Goal: Check status: Check status

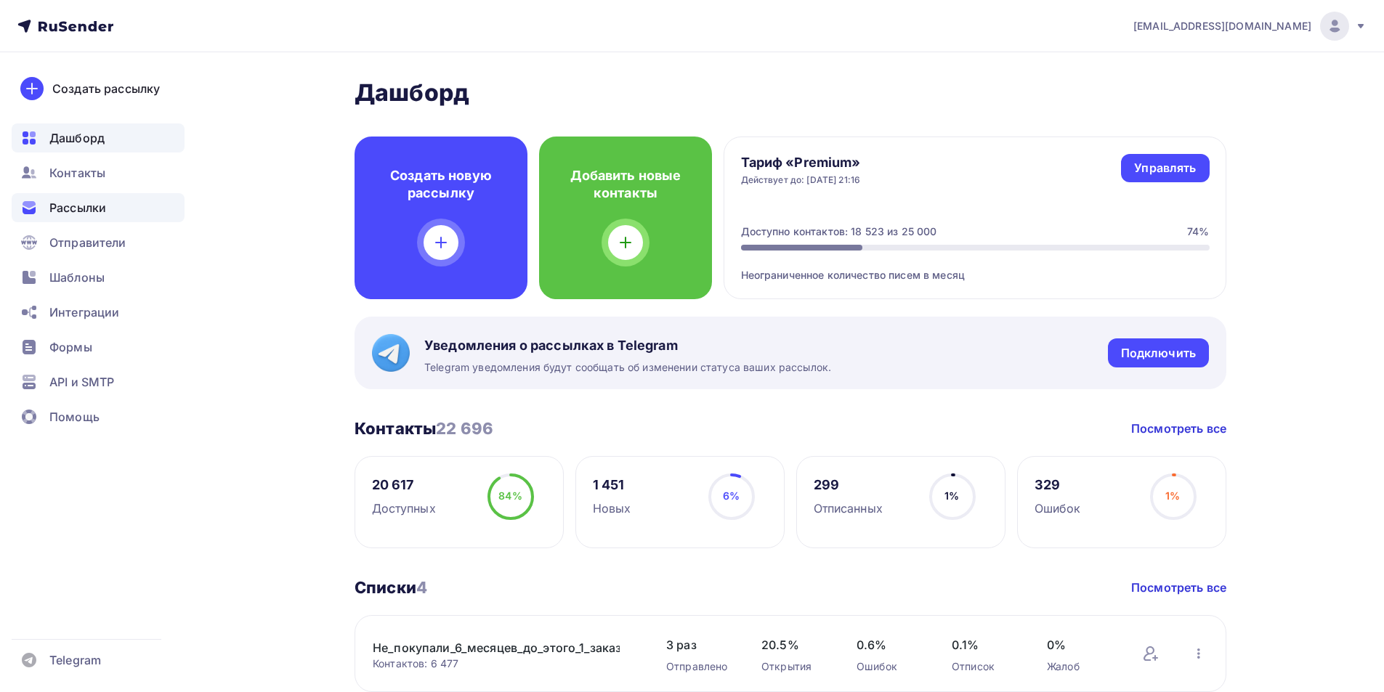
click at [93, 206] on span "Рассылки" at bounding box center [77, 207] width 57 height 17
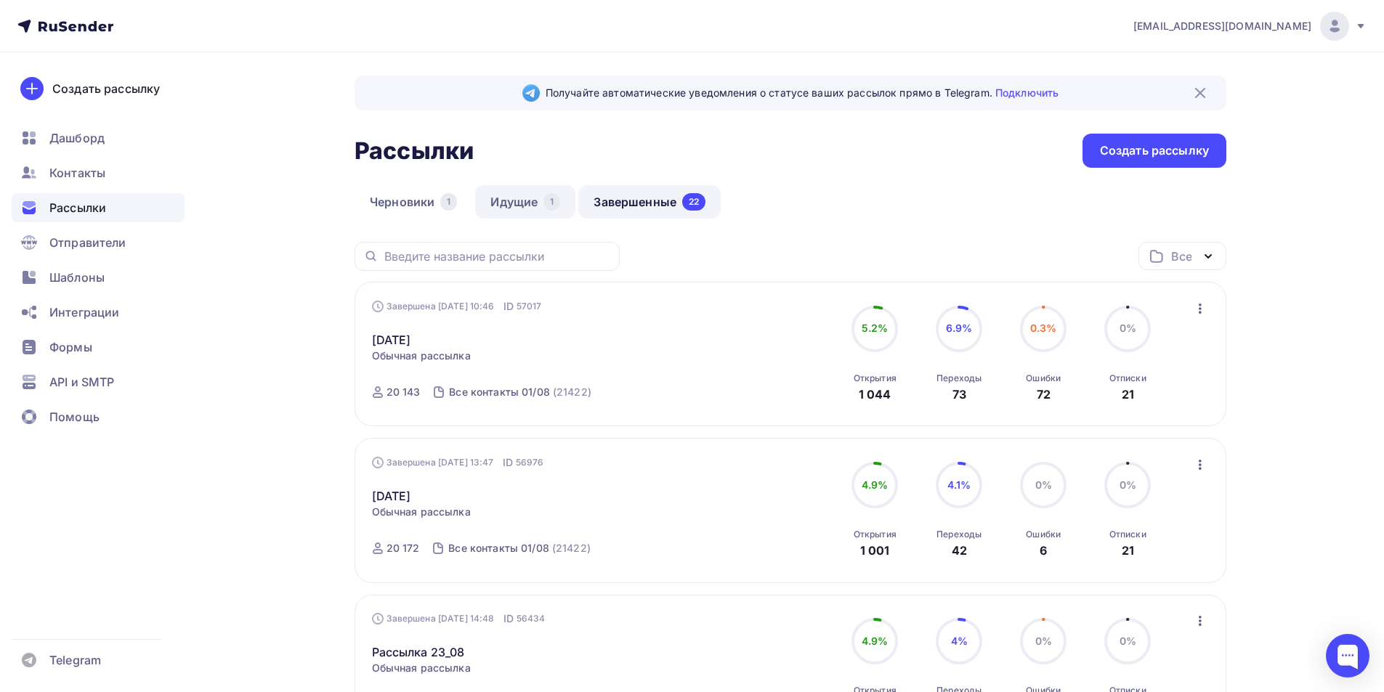
click at [551, 201] on div "1" at bounding box center [551, 201] width 17 height 17
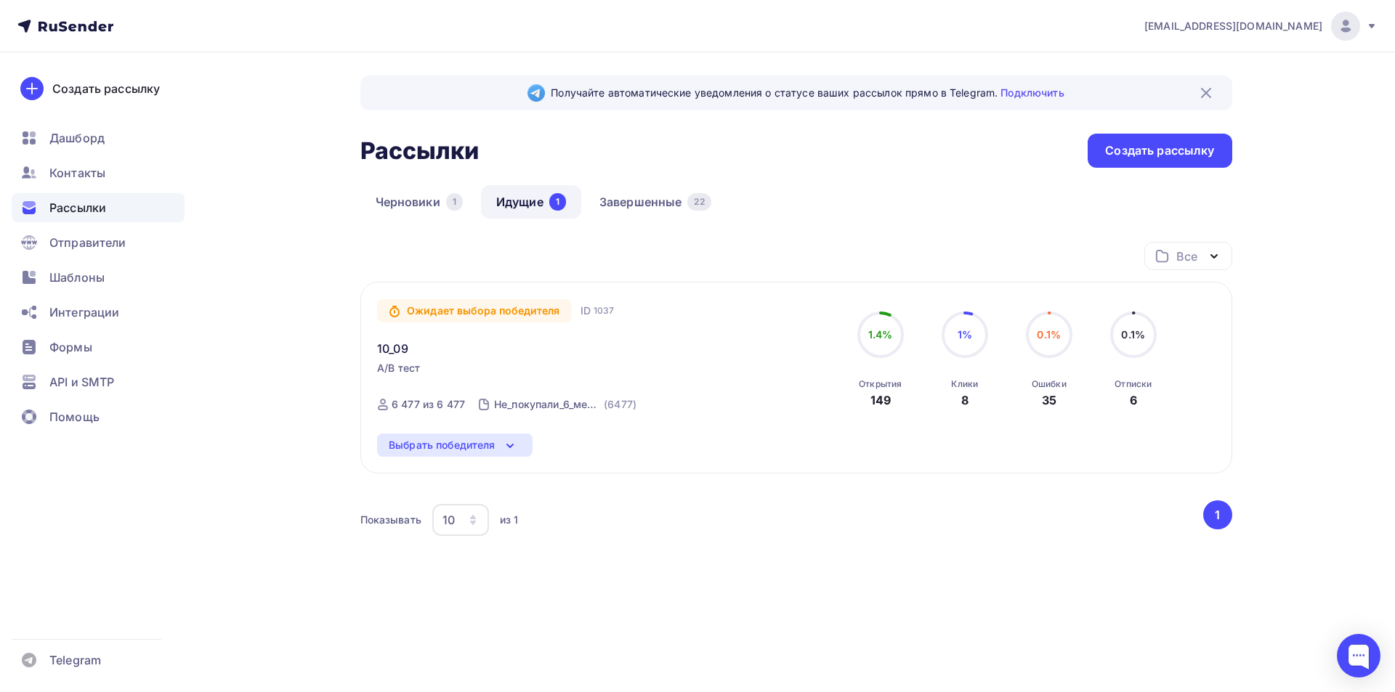
click at [454, 442] on div "Выбрать победителя" at bounding box center [442, 445] width 107 height 17
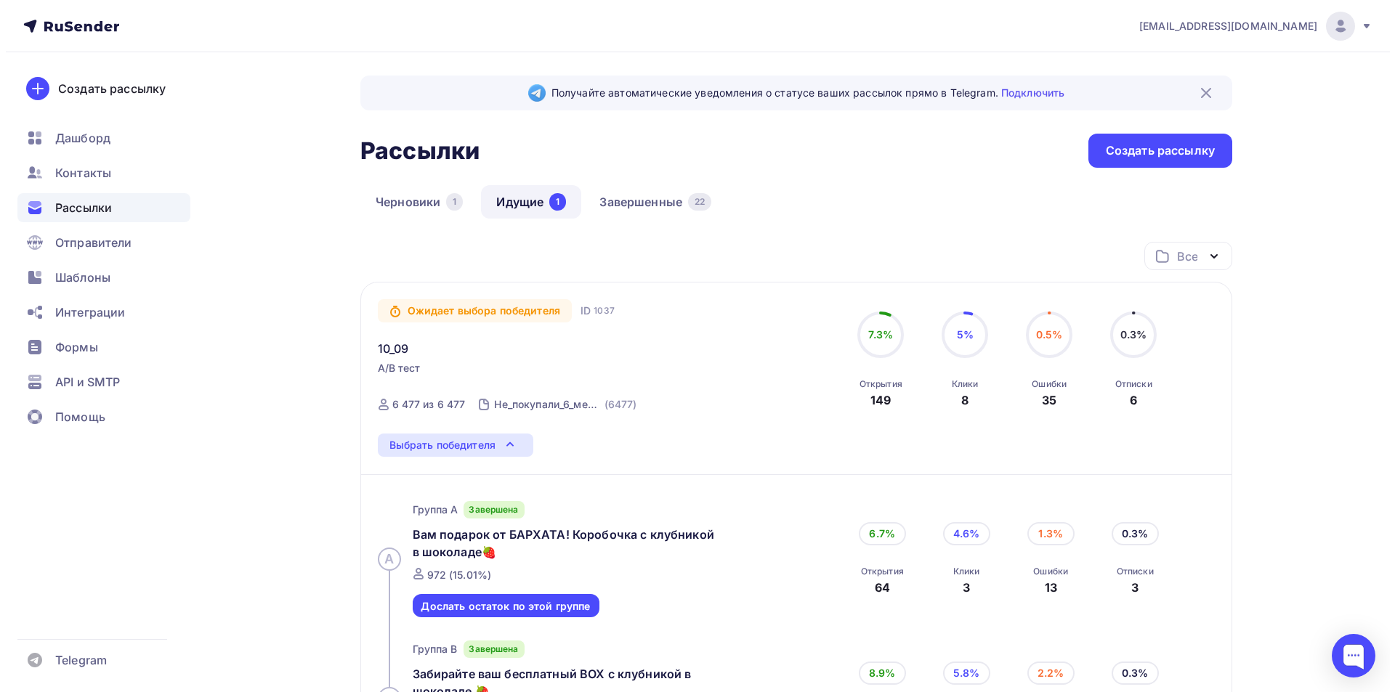
scroll to position [218, 0]
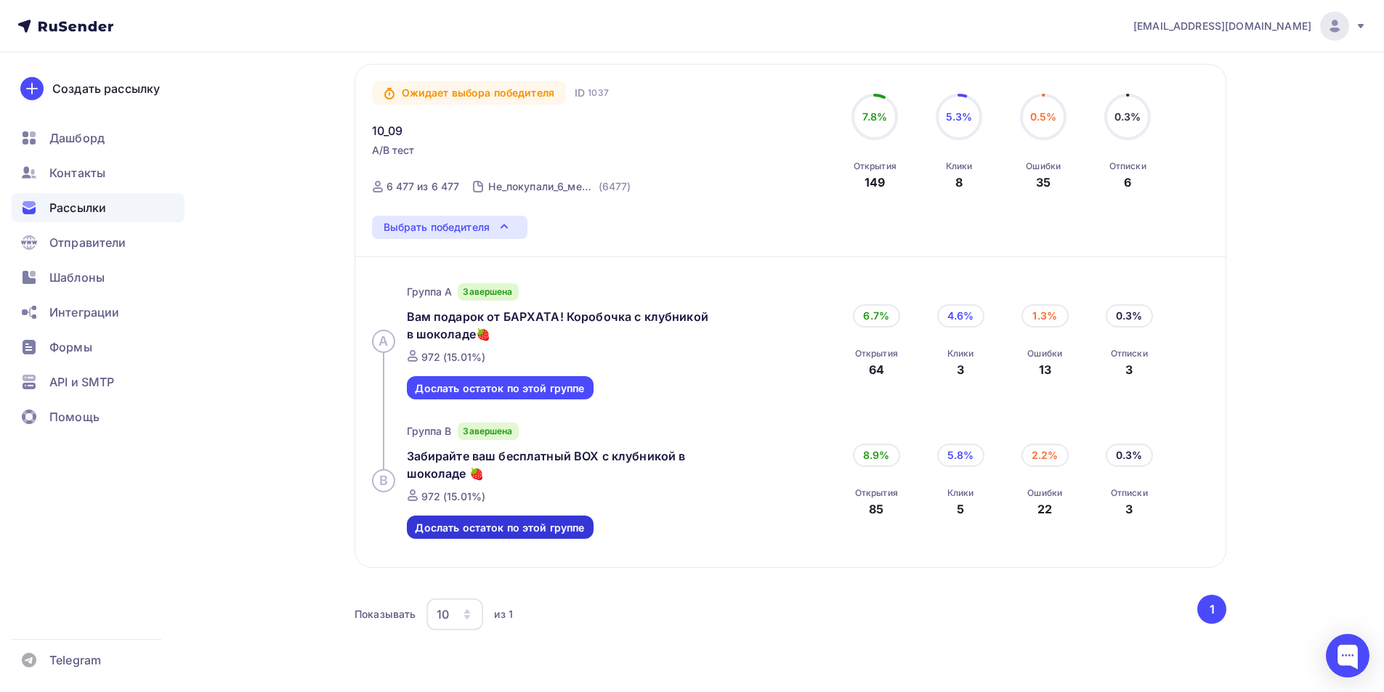
click at [520, 533] on div "Дослать остаток по этой группе" at bounding box center [499, 527] width 169 height 17
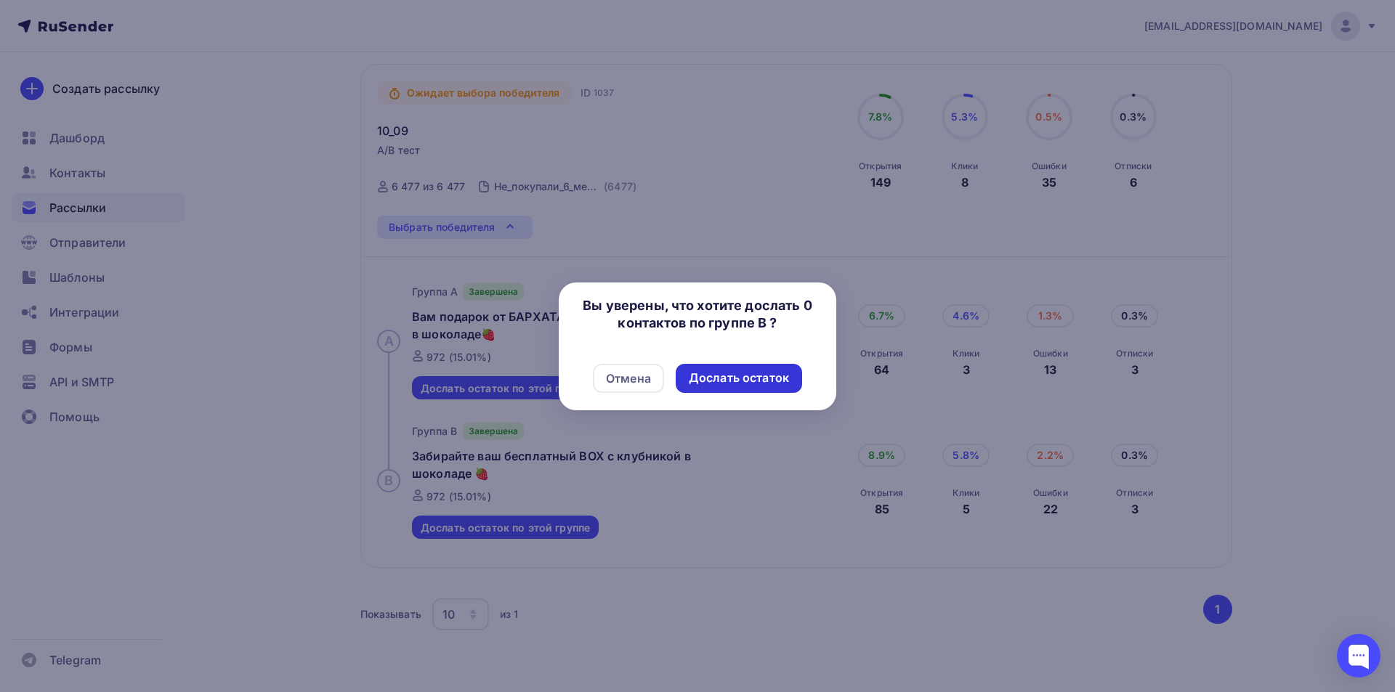
click at [721, 375] on div "Дослать остаток" at bounding box center [739, 378] width 100 height 17
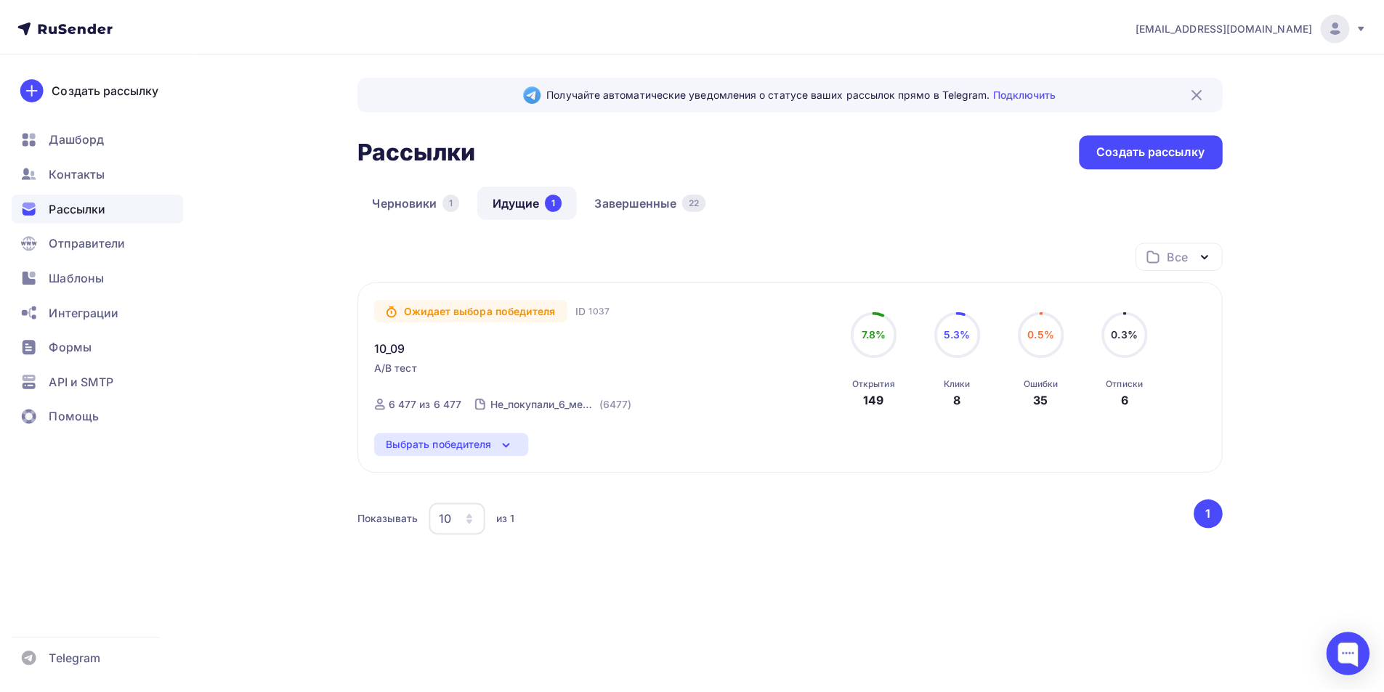
scroll to position [0, 0]
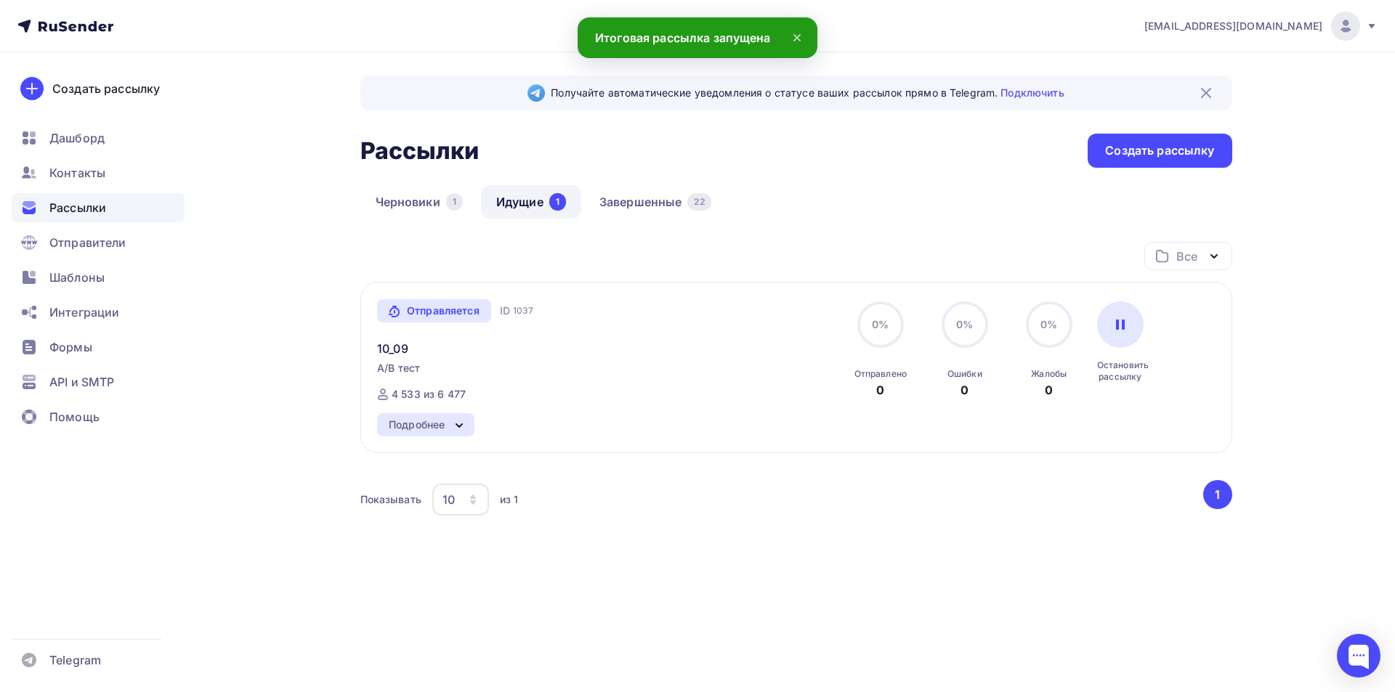
click at [445, 421] on div "Подробнее" at bounding box center [417, 424] width 56 height 17
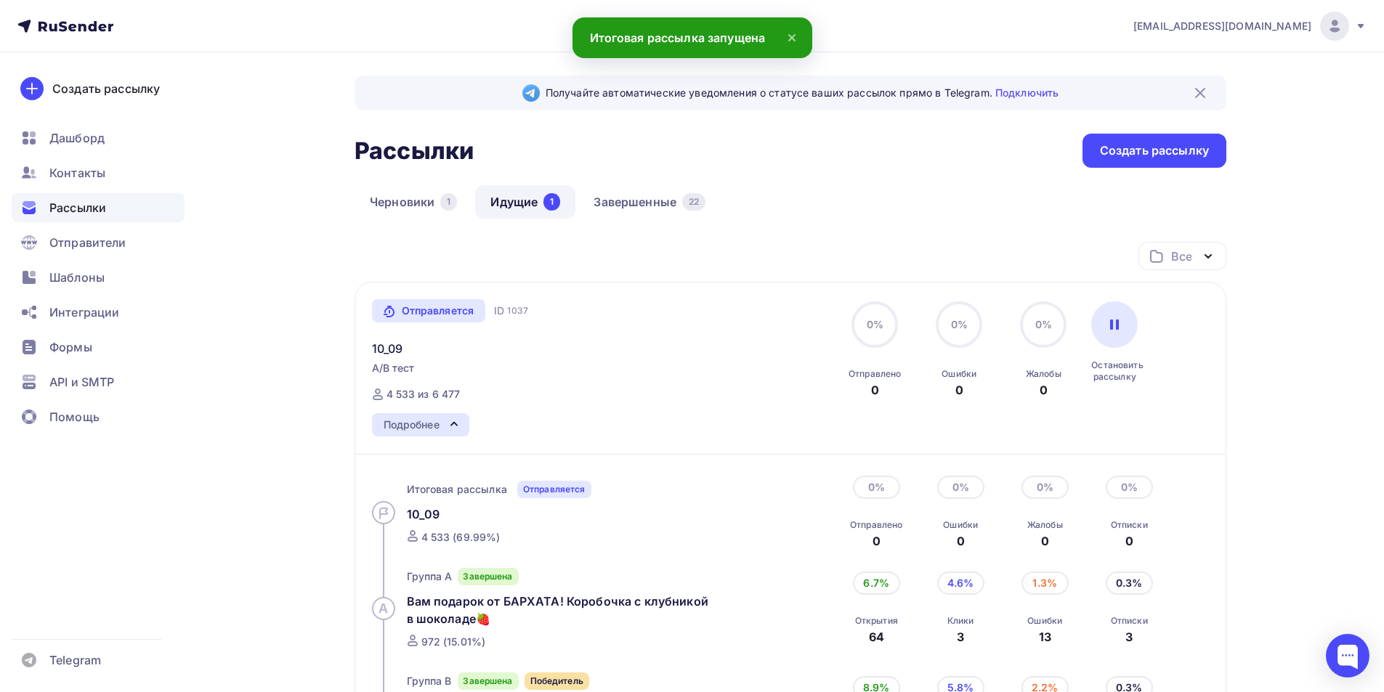
scroll to position [218, 0]
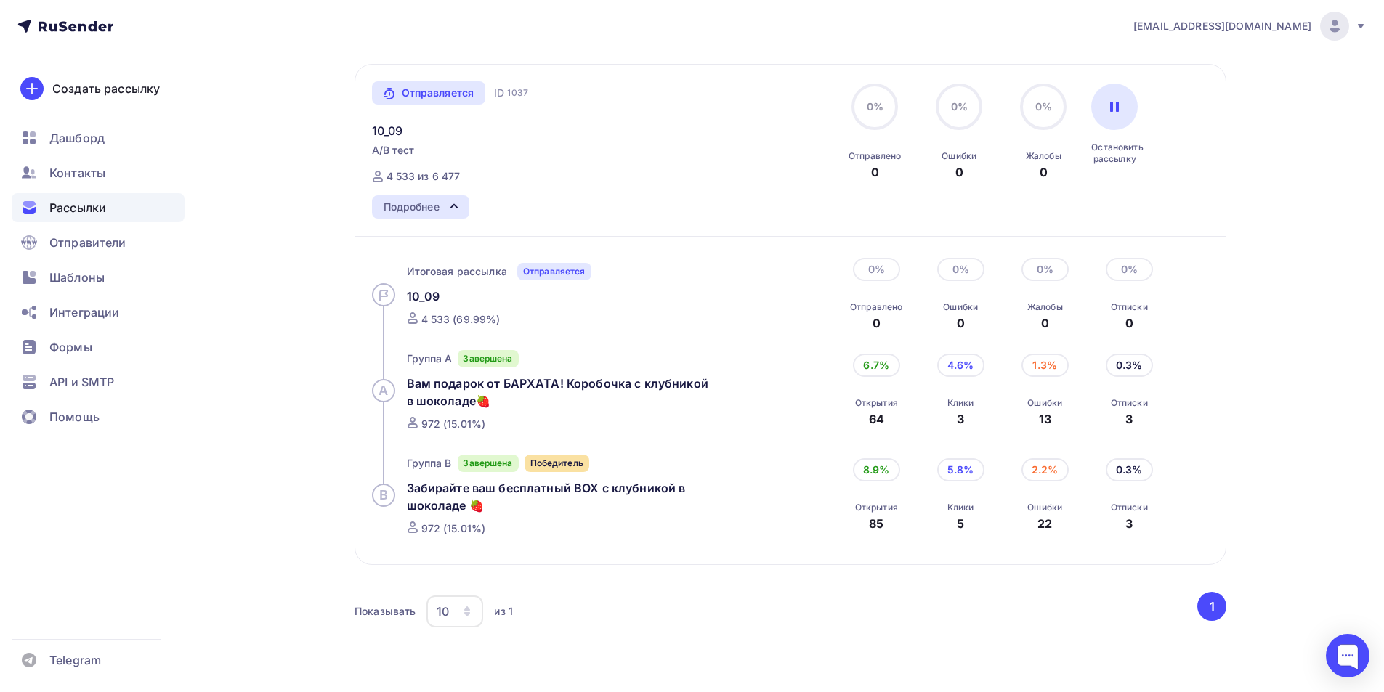
click at [650, 561] on div "Отправляется ID 1037 10_09 A/B тест Отправка ID 1037 4 533 из 6 477 0% 0% Отпра…" at bounding box center [791, 314] width 872 height 501
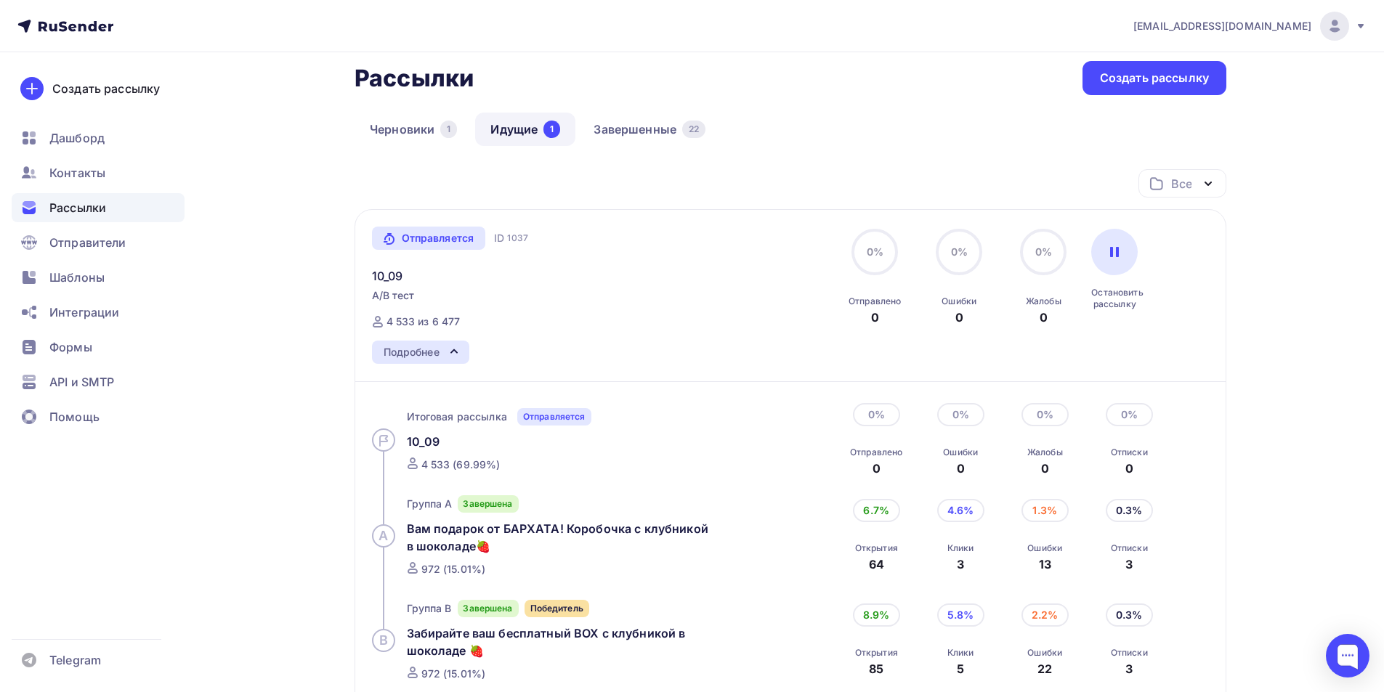
scroll to position [145, 0]
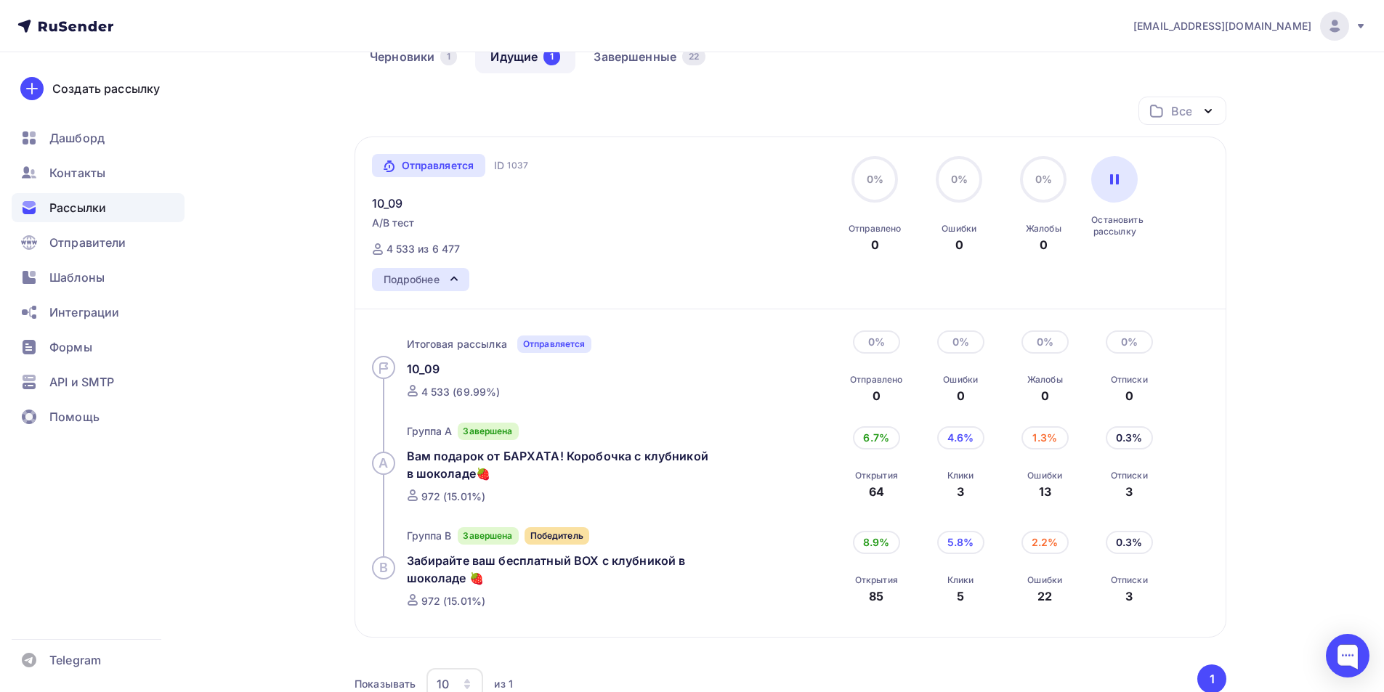
click at [437, 274] on div "Подробнее" at bounding box center [412, 279] width 56 height 17
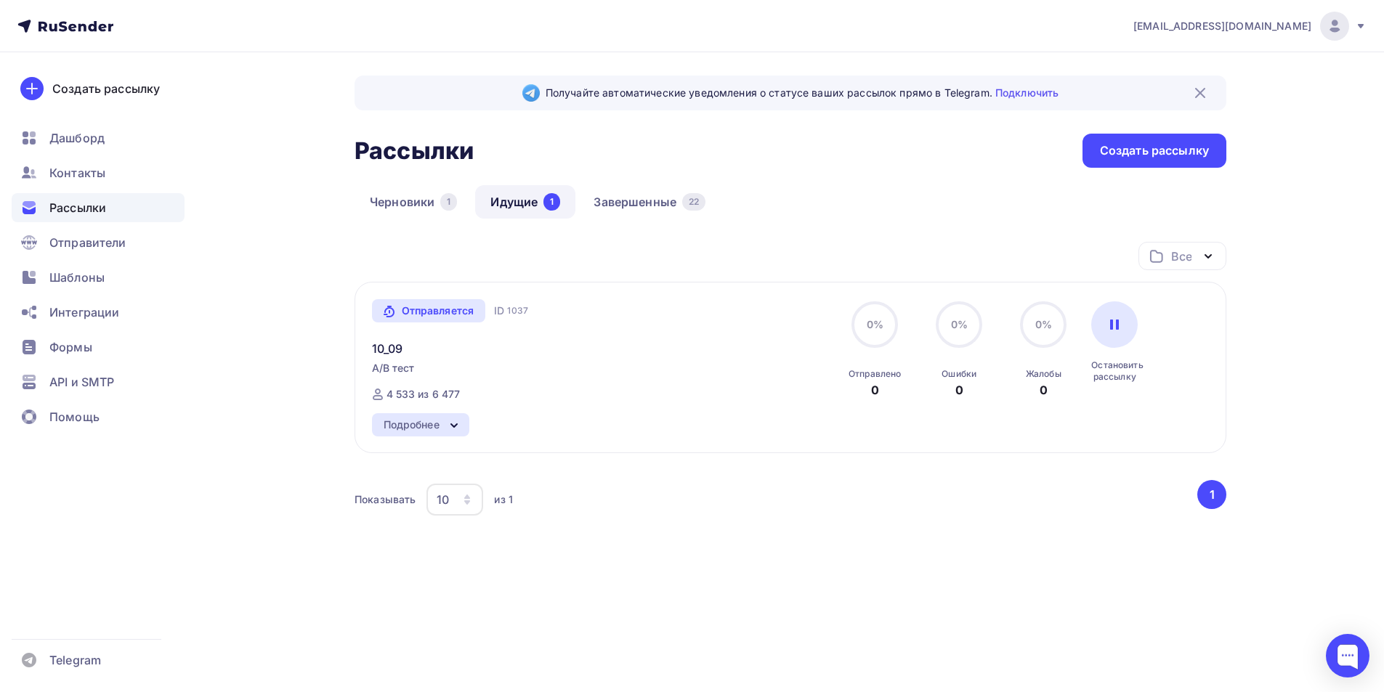
scroll to position [0, 0]
click at [466, 426] on icon at bounding box center [458, 425] width 17 height 17
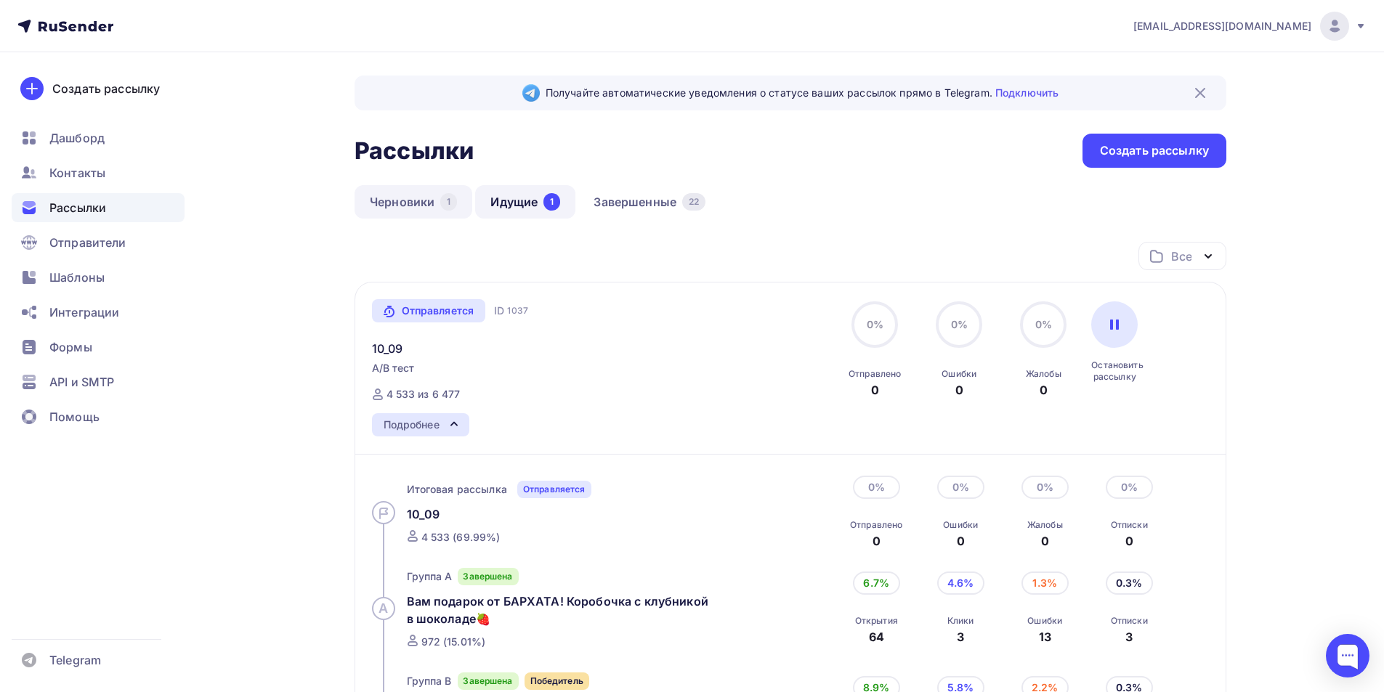
click at [414, 195] on link "Черновики 1" at bounding box center [414, 201] width 118 height 33
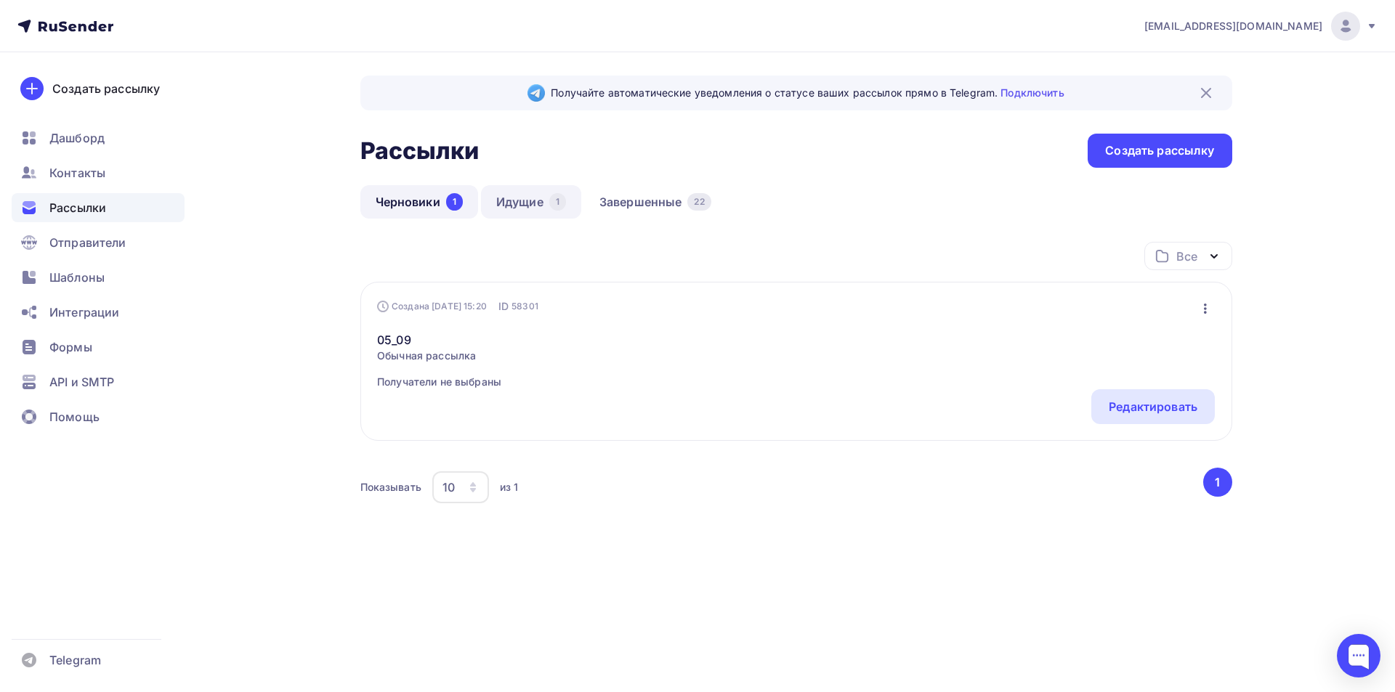
click at [504, 205] on link "Идущие 1" at bounding box center [531, 201] width 100 height 33
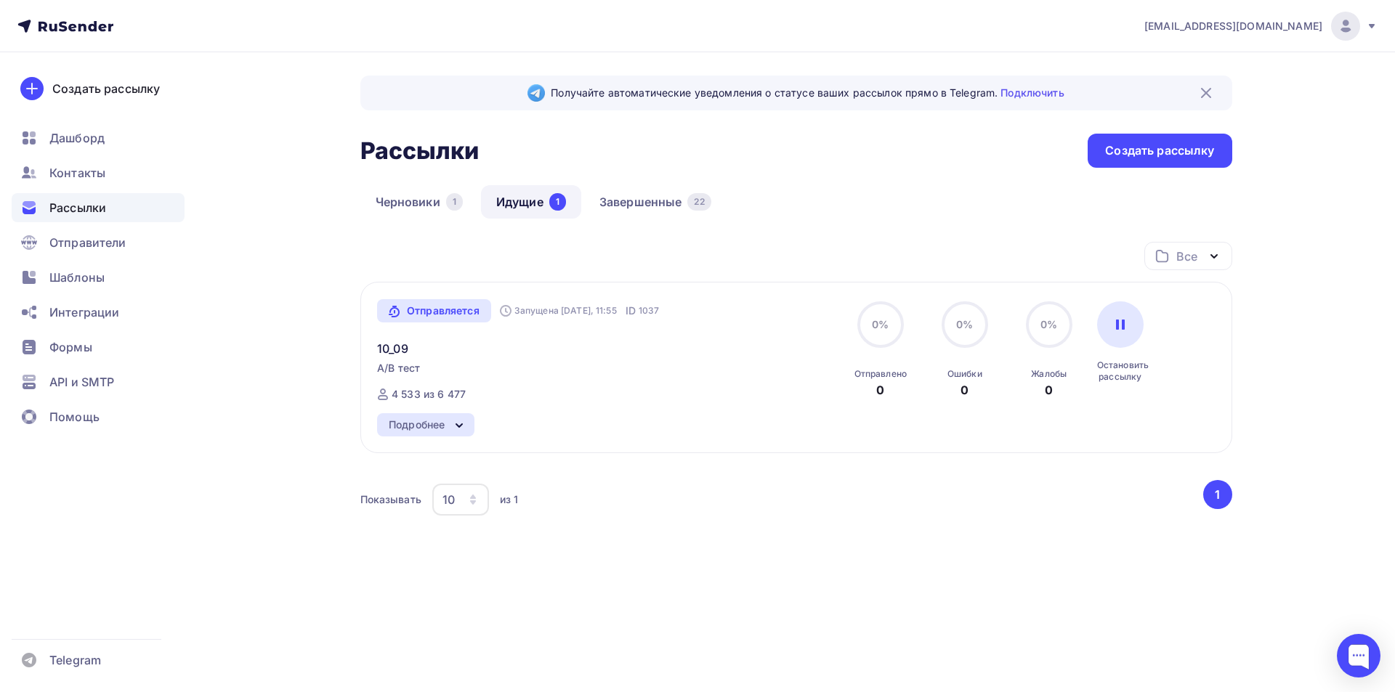
click at [456, 428] on icon at bounding box center [458, 425] width 17 height 17
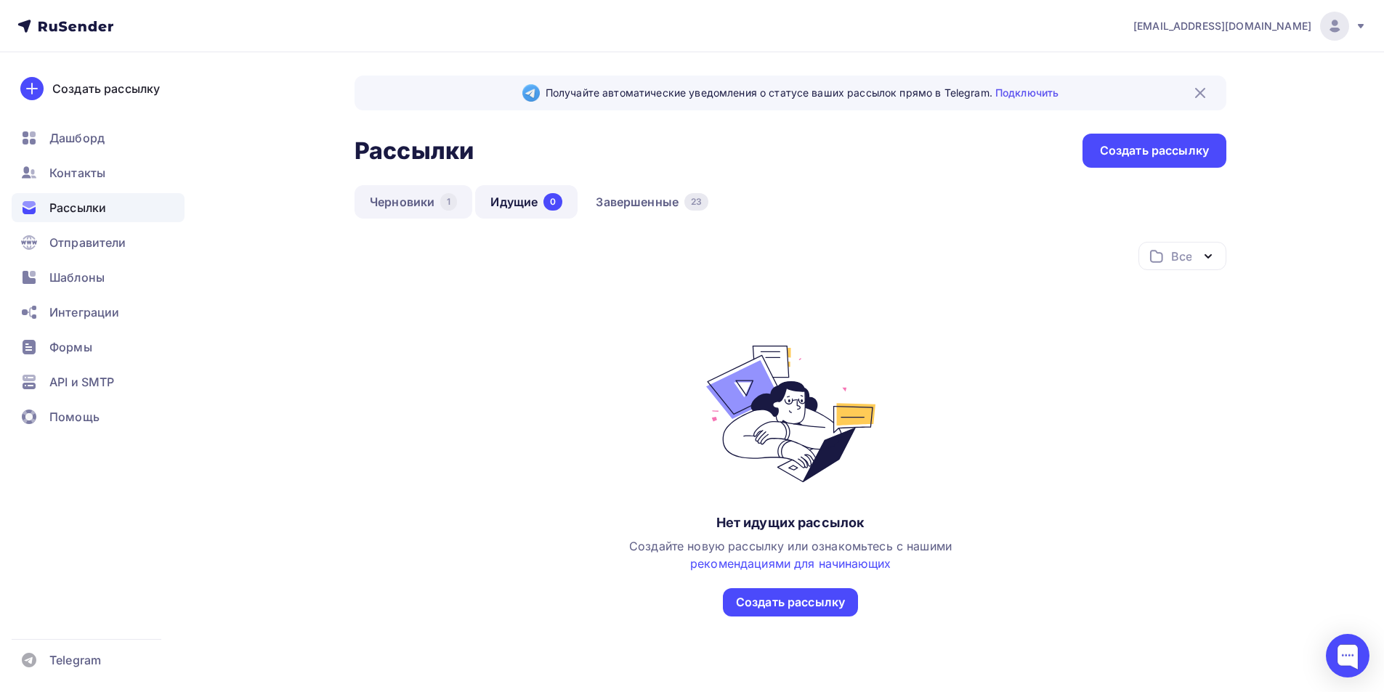
click at [382, 199] on link "Черновики 1" at bounding box center [414, 201] width 118 height 33
click at [624, 201] on link "Завершенные 23" at bounding box center [651, 201] width 143 height 33
click at [655, 210] on link "Завершенные 23" at bounding box center [651, 201] width 143 height 33
click at [654, 203] on link "Завершенные 23" at bounding box center [651, 201] width 143 height 33
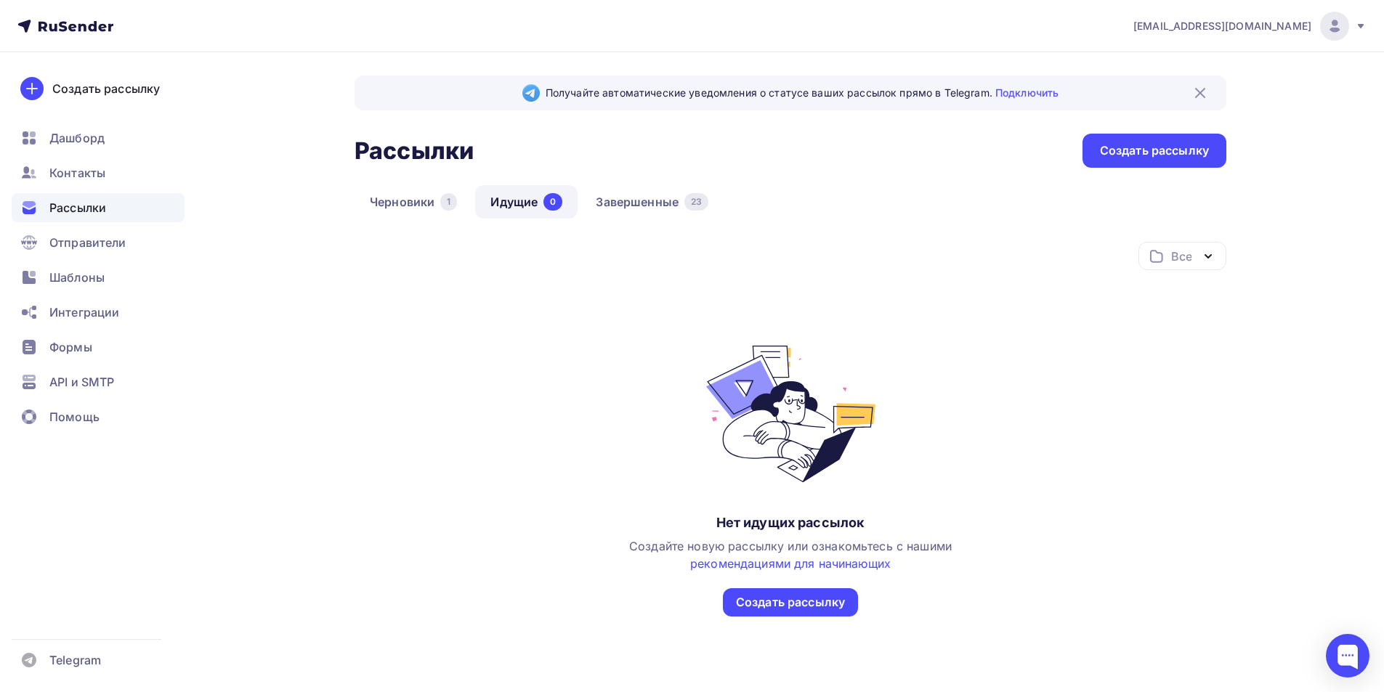
click at [60, 202] on span "Рассылки" at bounding box center [77, 207] width 57 height 17
click at [658, 196] on link "Завершенные 23" at bounding box center [651, 201] width 143 height 33
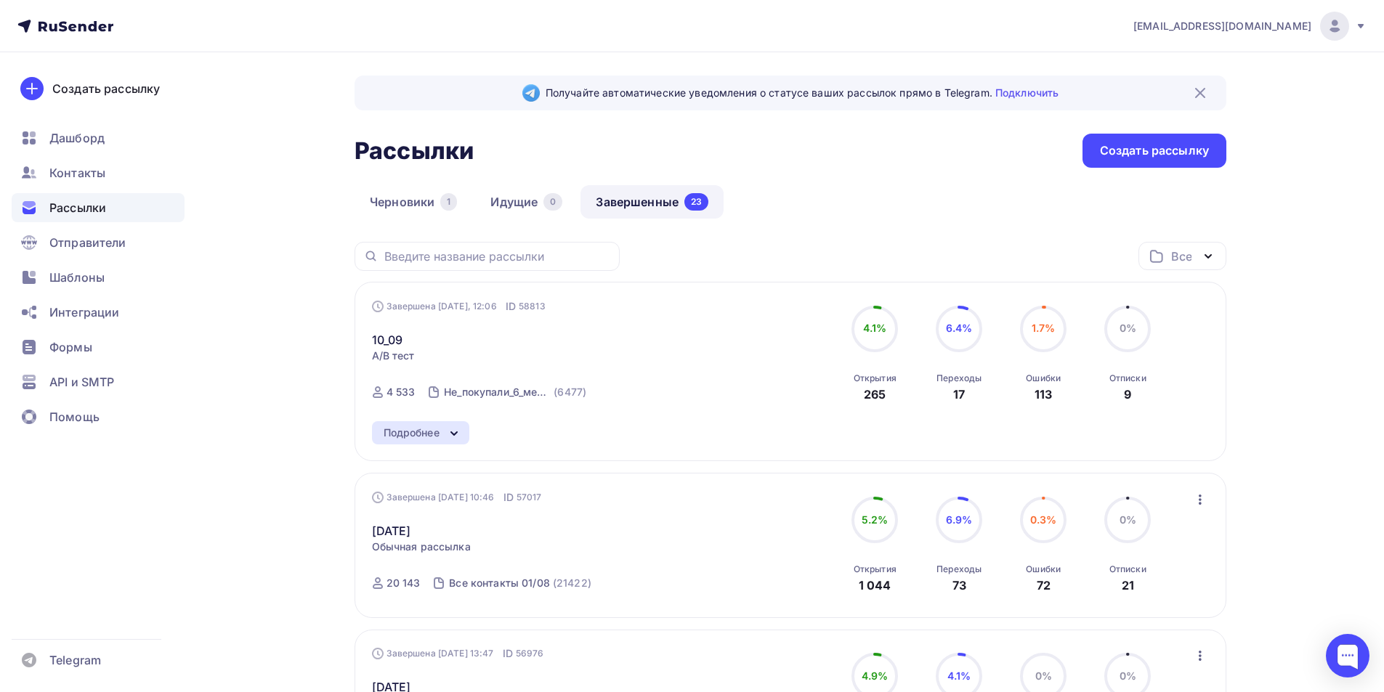
click at [395, 444] on div "Подробнее" at bounding box center [420, 432] width 97 height 23
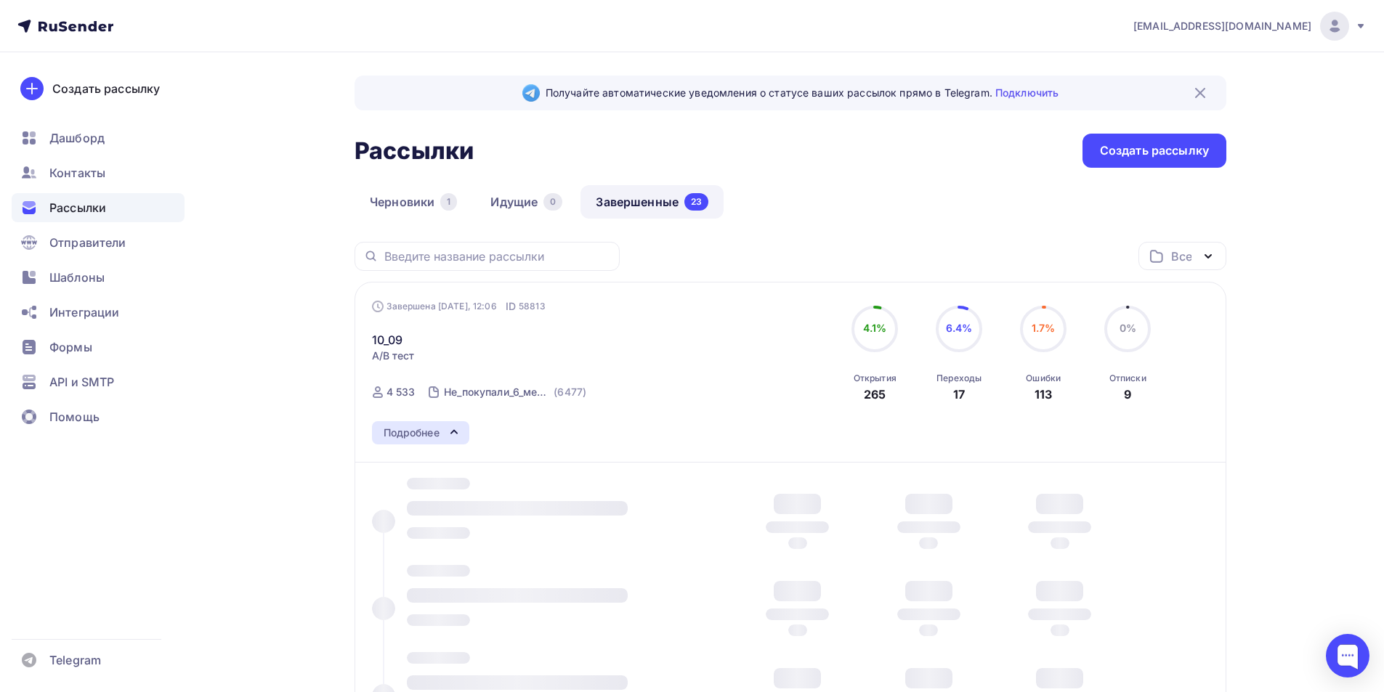
click at [408, 434] on div "Подробнее" at bounding box center [412, 432] width 56 height 17
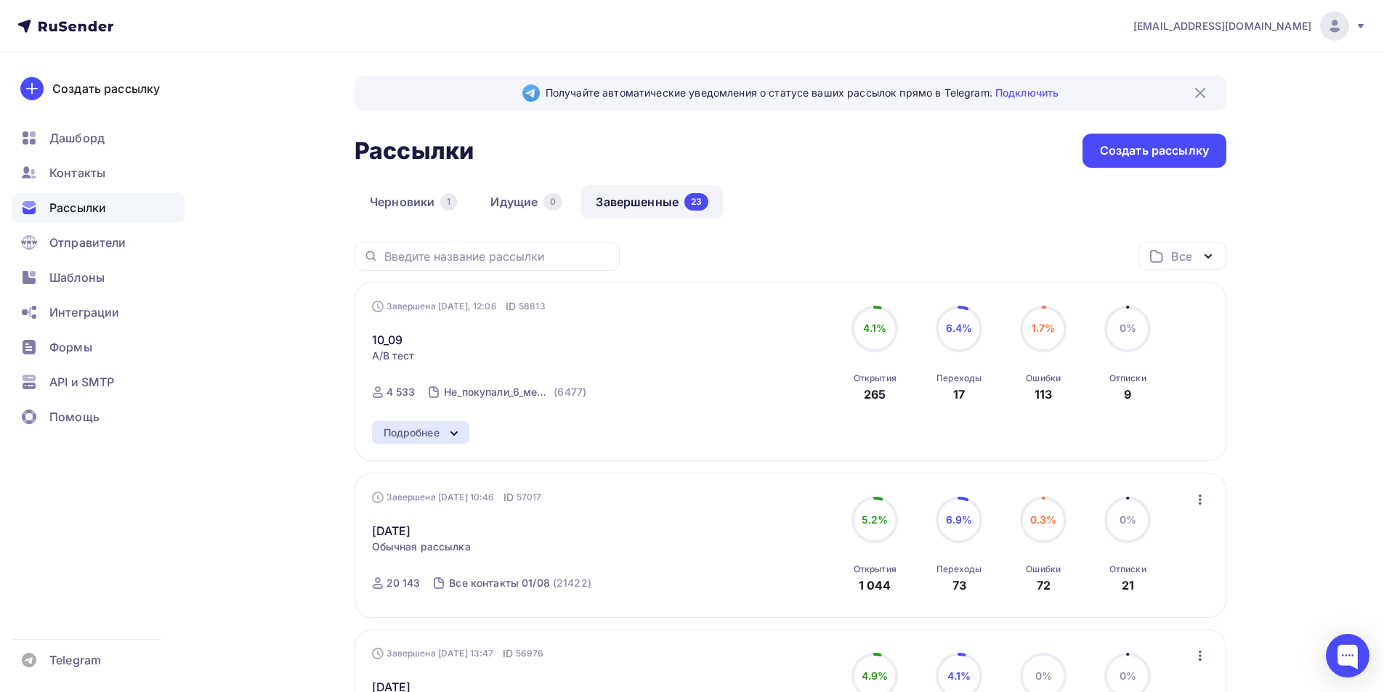
click at [408, 434] on div "Подробнее" at bounding box center [412, 432] width 56 height 17
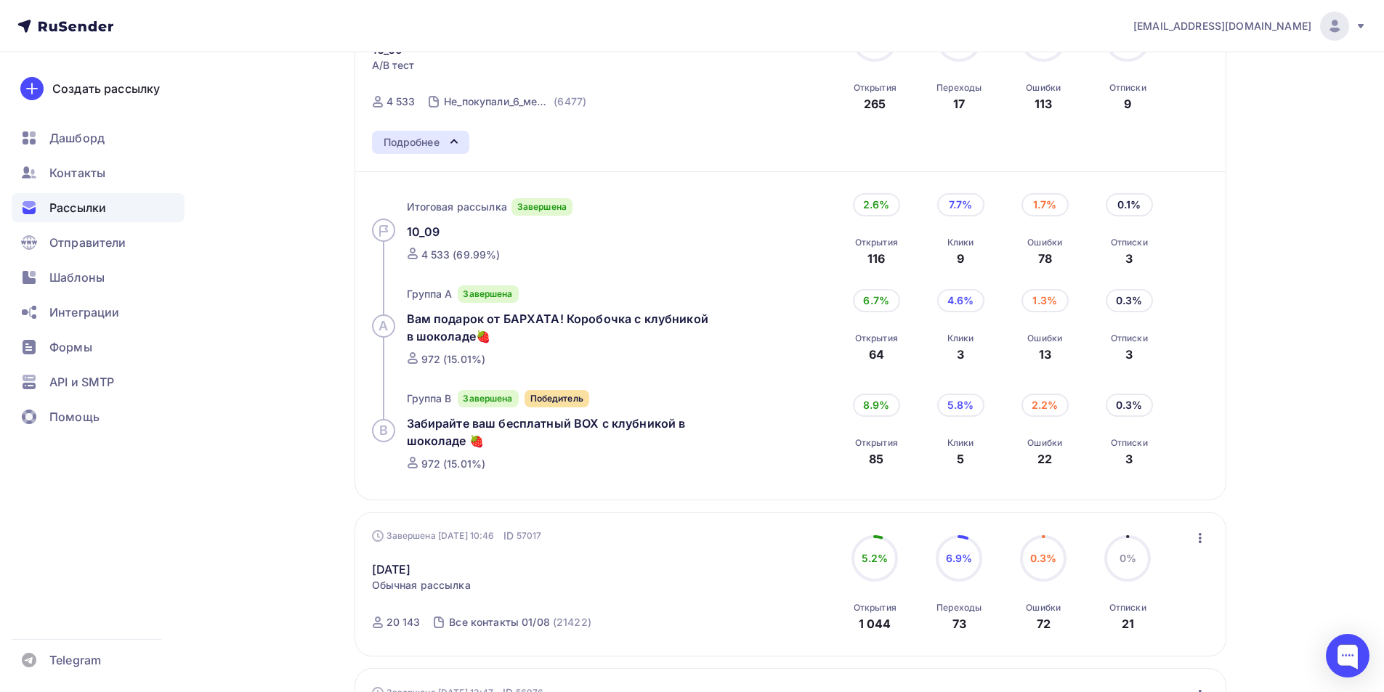
scroll to position [145, 0]
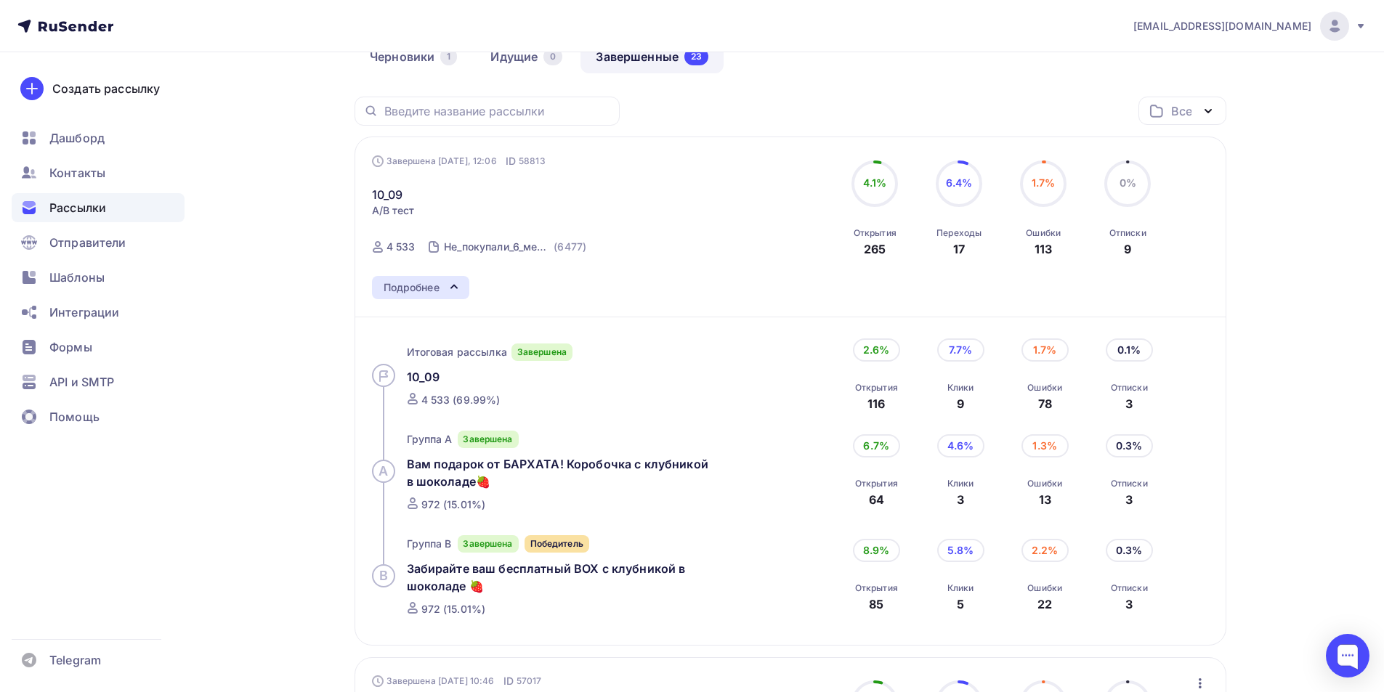
click at [439, 289] on div "Подробнее" at bounding box center [412, 287] width 56 height 17
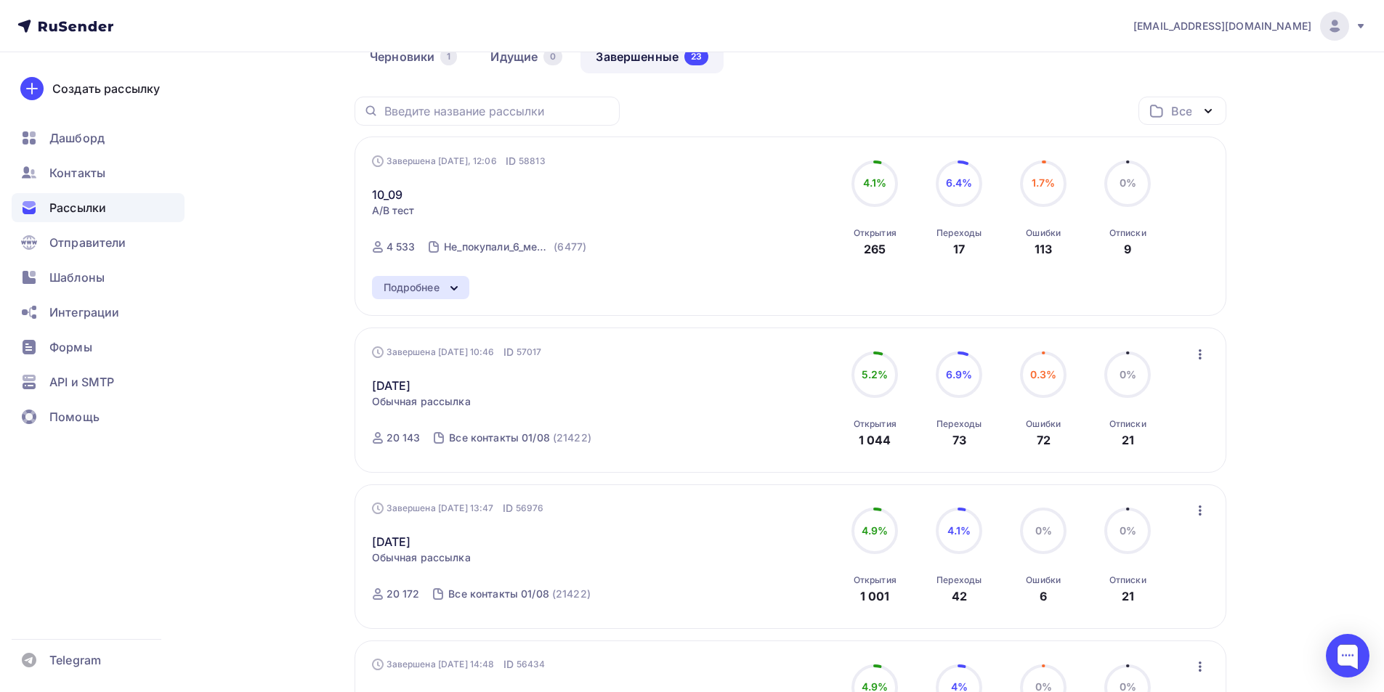
click at [440, 288] on div "Подробнее" at bounding box center [412, 287] width 56 height 17
click at [448, 280] on icon at bounding box center [453, 288] width 17 height 17
click at [967, 280] on div "Подробнее Итоговая рассылка Завершена 10_09 4 533 (69.99%) 2.6% Открытия 116 7.…" at bounding box center [791, 287] width 838 height 23
click at [369, 316] on div "Завершена Сегодня, 12:06 ID 58813 10_09 A/B тест Завершена Сегодня, 12:06 ID 58…" at bounding box center [791, 226] width 872 height 179
click at [449, 299] on div "Подробнее Итоговая рассылка Завершена 10_09 4 533 (69.99%) 2.6% Открытия 116 7.…" at bounding box center [791, 287] width 838 height 23
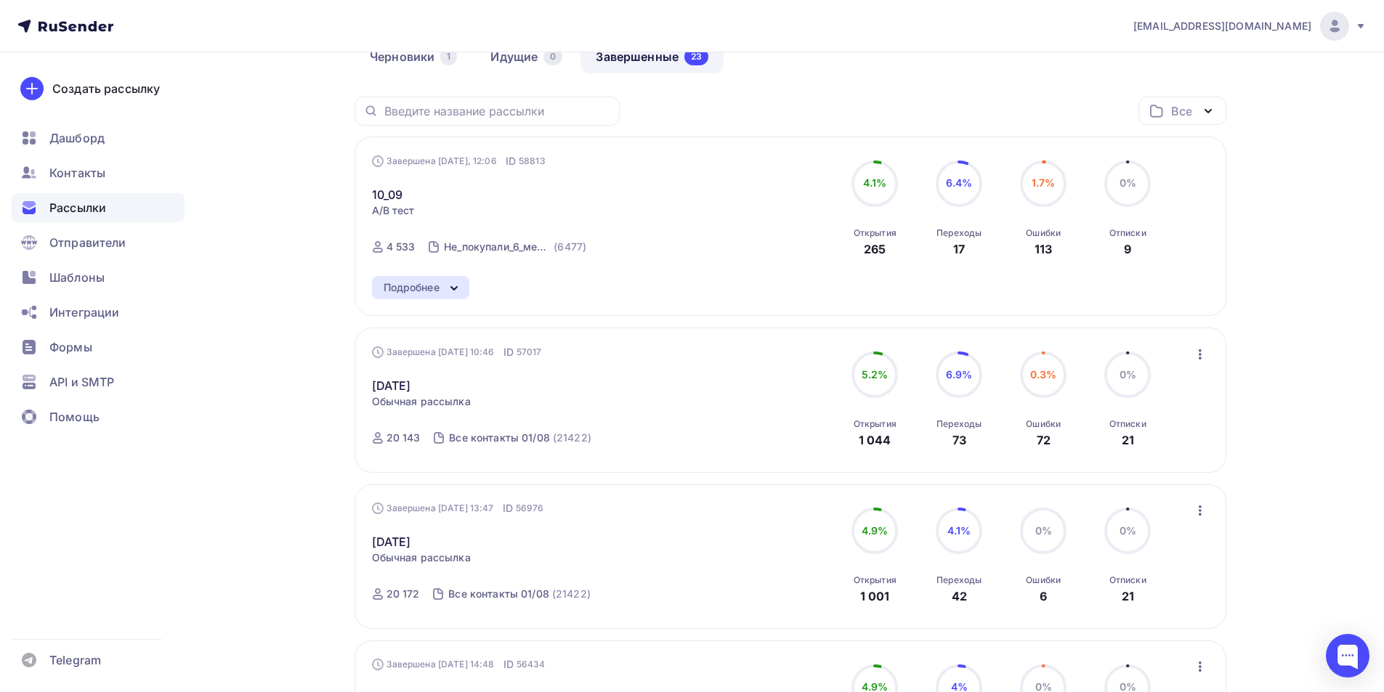
click at [435, 289] on div "Подробнее" at bounding box center [412, 287] width 56 height 17
click at [475, 279] on div "Подробнее Итоговая рассылка Завершена 10_09 4 533 (69.99%) 2.6% Открытия 116 7.…" at bounding box center [791, 287] width 838 height 23
click at [454, 292] on icon at bounding box center [453, 288] width 17 height 17
click at [435, 285] on div "Подробнее" at bounding box center [412, 287] width 56 height 17
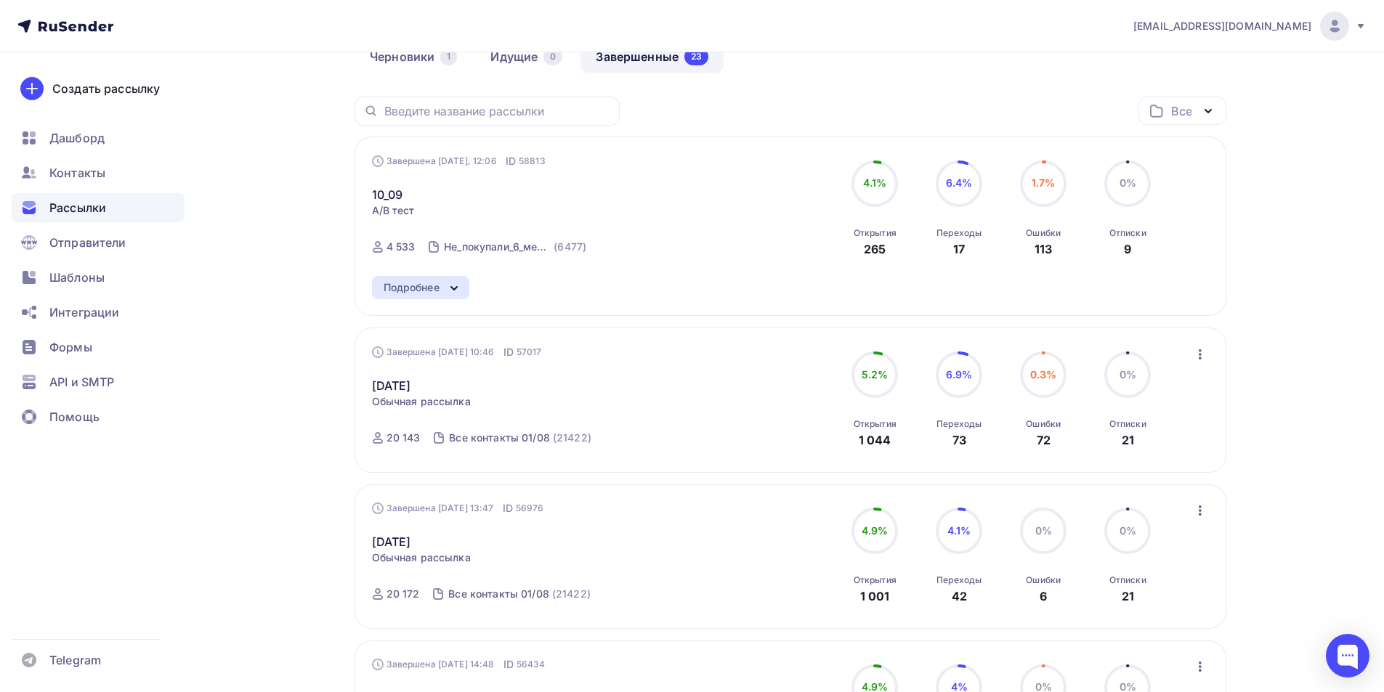
click at [437, 291] on div "Подробнее" at bounding box center [412, 287] width 56 height 17
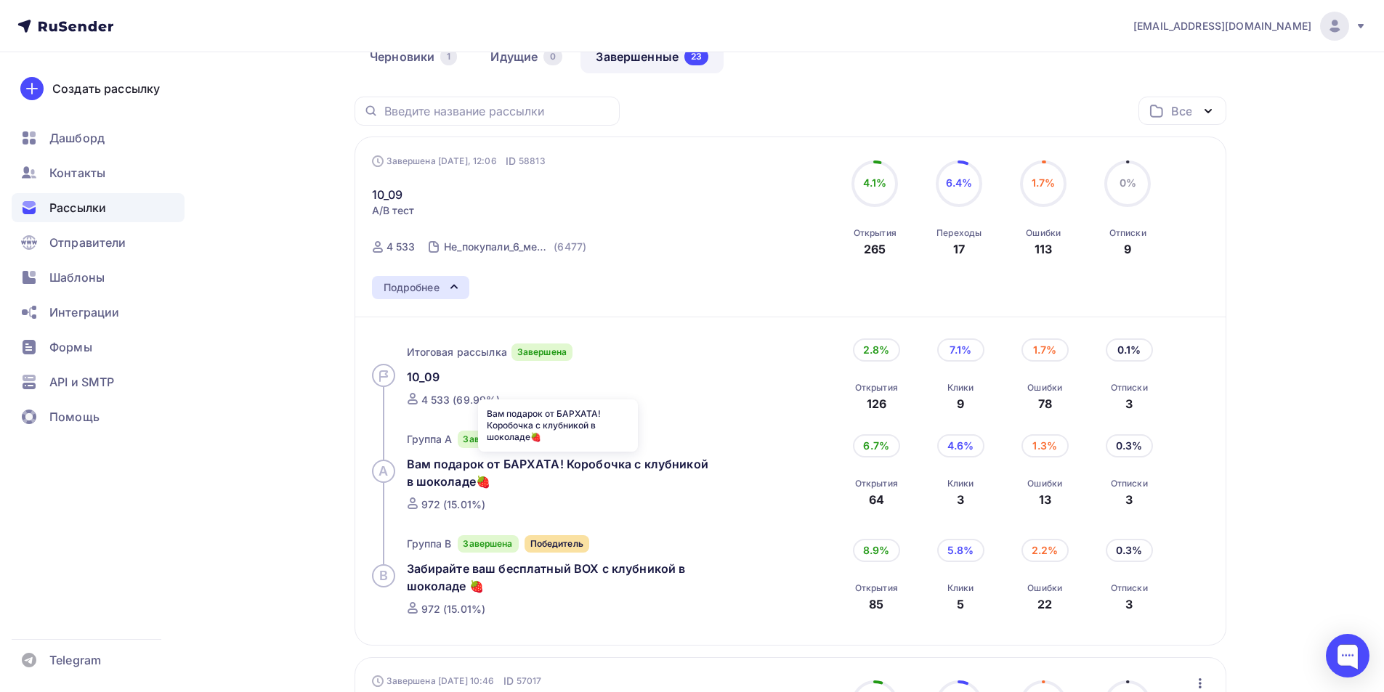
scroll to position [218, 0]
